Goal: Task Accomplishment & Management: Use online tool/utility

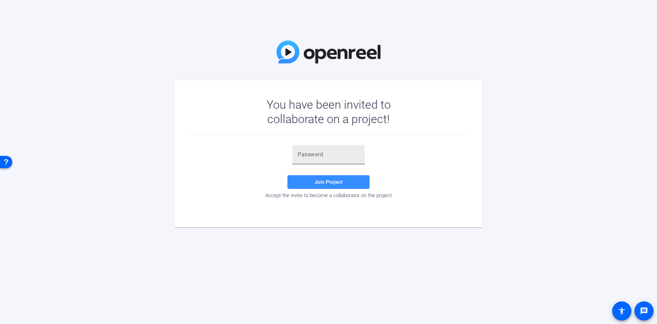
drag, startPoint x: 345, startPoint y: 163, endPoint x: 347, endPoint y: 160, distance: 4.0
click at [346, 161] on div at bounding box center [329, 154] width 62 height 19
click at [347, 156] on input "text" at bounding box center [329, 154] width 62 height 8
paste input "mYHcHJ"
type input "mYHcHJ"
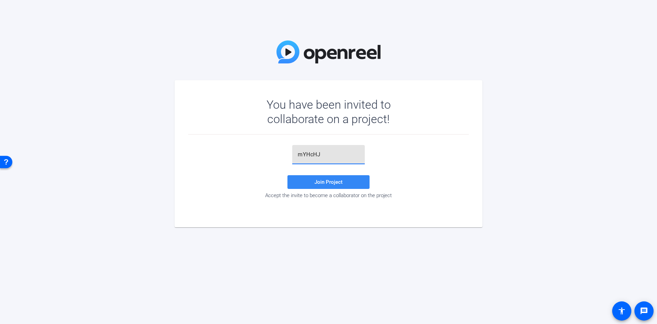
click at [320, 189] on span at bounding box center [329, 182] width 82 height 16
click at [363, 156] on div "mYHcHJ" at bounding box center [328, 154] width 73 height 19
drag, startPoint x: 349, startPoint y: 154, endPoint x: 349, endPoint y: 150, distance: 3.8
click at [349, 153] on input "mYHcHJ" at bounding box center [329, 154] width 62 height 8
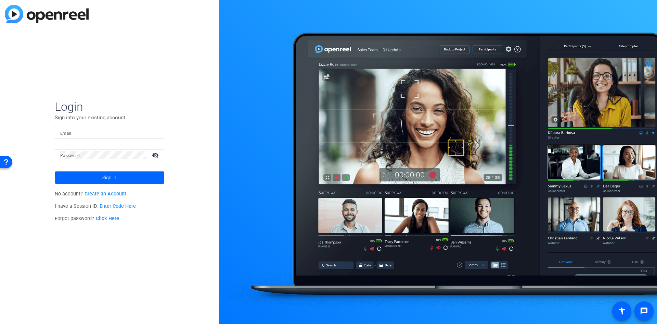
click at [106, 137] on div at bounding box center [109, 133] width 99 height 12
click at [109, 131] on input "Email" at bounding box center [109, 132] width 99 height 8
type input "[EMAIL_ADDRESS][DOMAIN_NAME]"
click at [91, 159] on div at bounding box center [103, 155] width 86 height 12
click at [55, 171] on button "Sign in" at bounding box center [110, 177] width 110 height 12
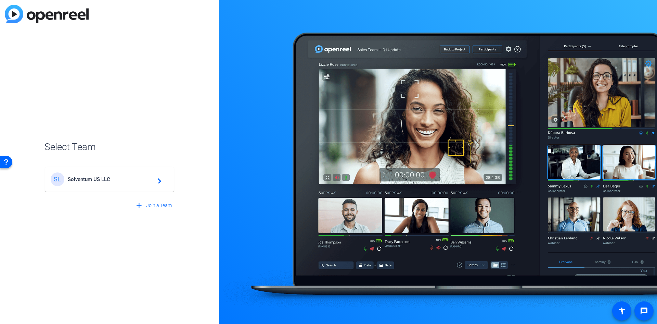
click at [92, 177] on span "Solventum US LLC" at bounding box center [111, 179] width 86 height 6
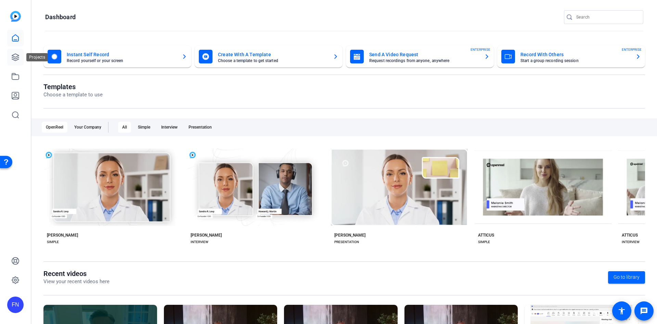
click at [13, 54] on icon at bounding box center [15, 57] width 8 height 8
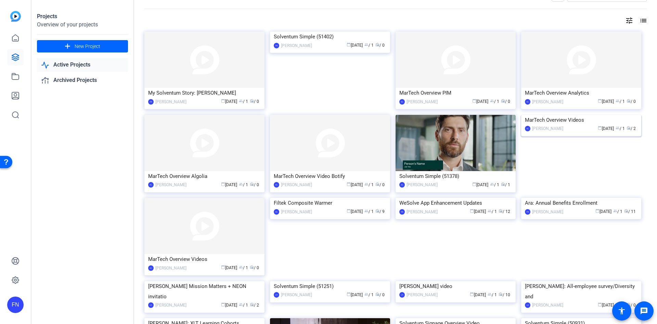
scroll to position [34, 0]
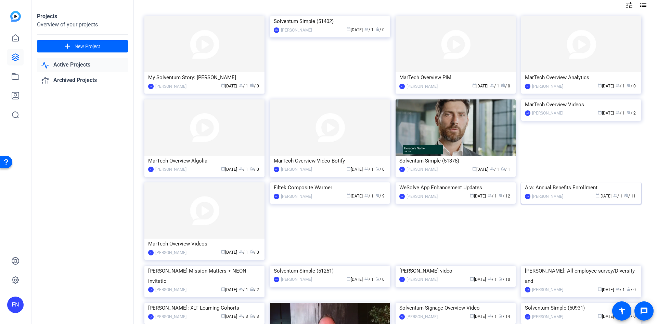
click at [545, 182] on img at bounding box center [581, 182] width 120 height 0
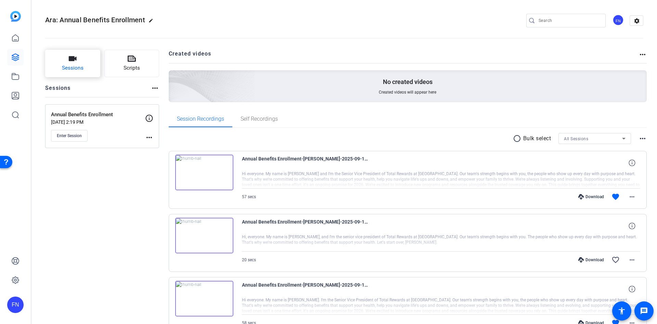
click at [77, 68] on span "Sessions" at bounding box center [73, 68] width 22 height 8
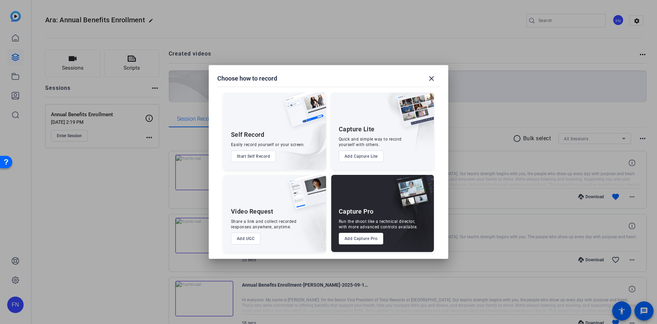
click at [376, 237] on button "Add Capture Pro" at bounding box center [361, 238] width 45 height 12
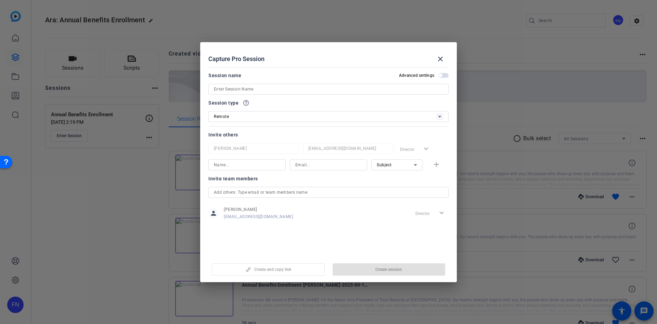
click at [269, 92] on input at bounding box center [328, 89] width 229 height 8
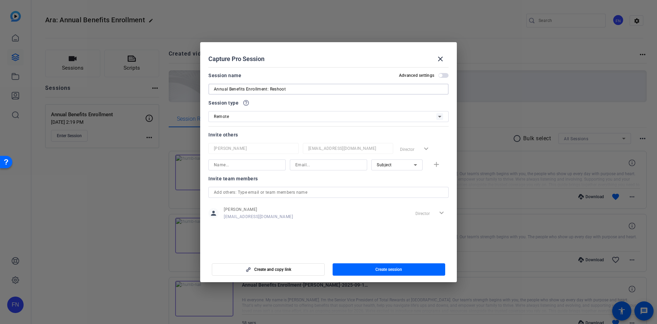
drag, startPoint x: 275, startPoint y: 90, endPoint x: 290, endPoint y: 89, distance: 15.5
click at [275, 90] on input "Annual Benefits Enrollment: Reshoot" at bounding box center [328, 89] width 229 height 8
type input "Annual Benefits Enrollment: Re-shoot"
click at [246, 170] on div at bounding box center [247, 174] width 77 height 8
click at [248, 166] on input at bounding box center [247, 165] width 66 height 8
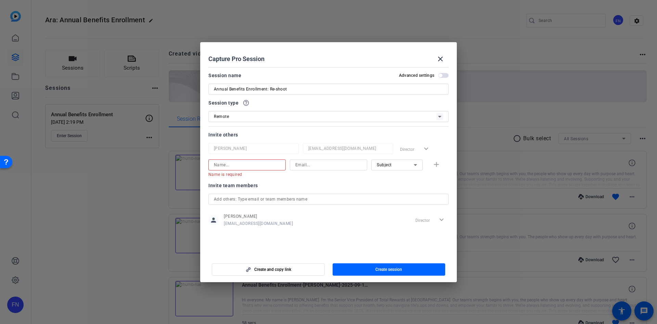
click at [235, 164] on input at bounding box center [247, 165] width 66 height 8
type input "[PERSON_NAME]"
type input "d"
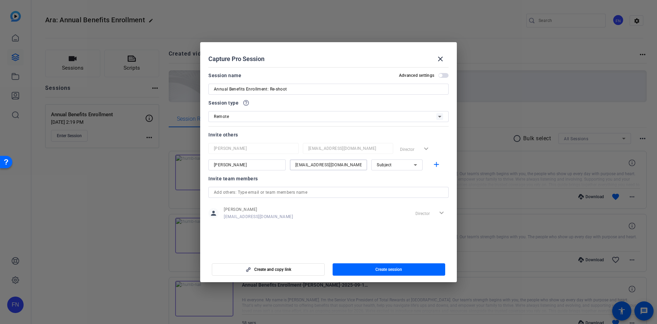
type input "[EMAIL_ADDRESS][DOMAIN_NAME]"
click at [406, 161] on div "Subject" at bounding box center [395, 164] width 37 height 9
click at [398, 174] on span "Collaborator" at bounding box center [389, 178] width 25 height 8
click at [391, 180] on div "Invite team members" at bounding box center [329, 178] width 240 height 8
click at [439, 164] on mat-icon "add" at bounding box center [436, 164] width 9 height 9
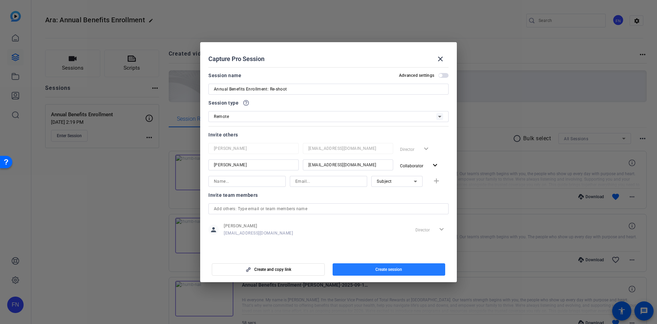
click at [395, 271] on span "Create session" at bounding box center [389, 268] width 27 height 5
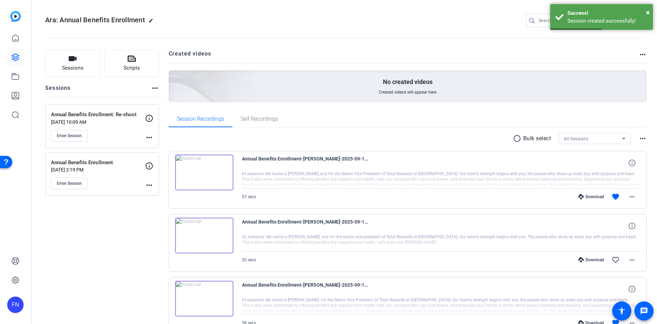
click at [152, 138] on mat-icon "more_horiz" at bounding box center [149, 137] width 8 height 8
click at [169, 150] on span "Edit Session" at bounding box center [166, 147] width 31 height 8
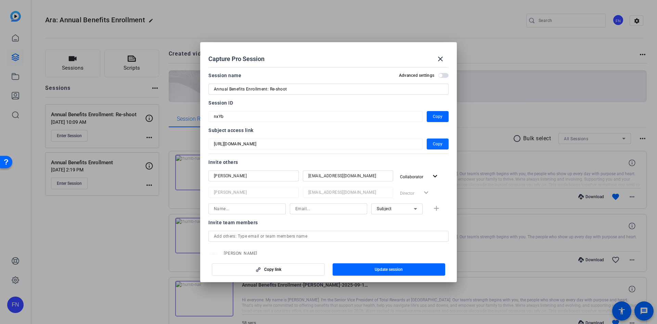
click at [433, 146] on span "Copy" at bounding box center [438, 144] width 10 height 8
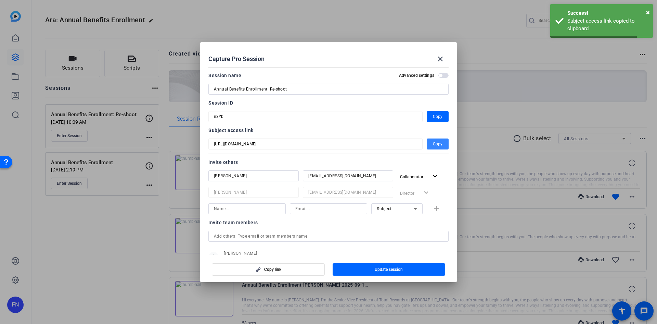
click at [433, 146] on span "Copy" at bounding box center [438, 144] width 10 height 8
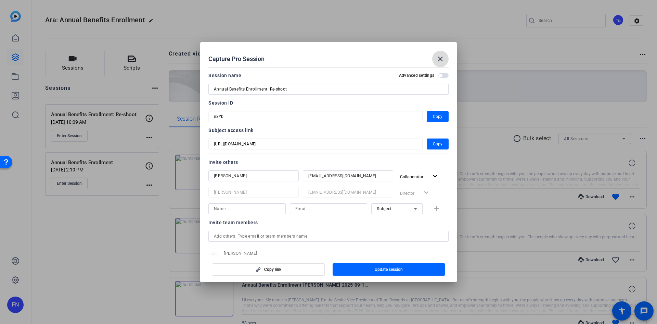
click at [442, 62] on mat-icon "close" at bounding box center [441, 59] width 8 height 8
